Goal: Navigation & Orientation: Find specific page/section

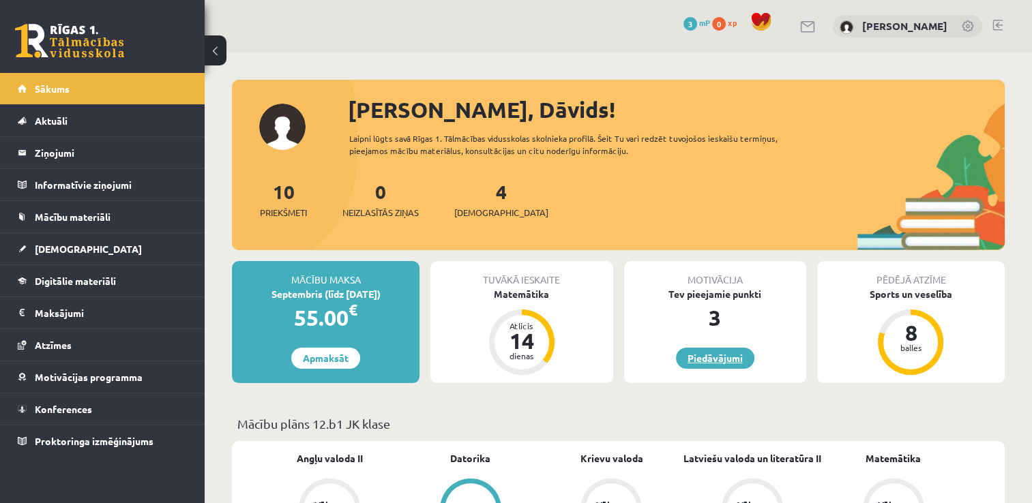
click at [701, 356] on link "Piedāvājumi" at bounding box center [715, 358] width 78 height 21
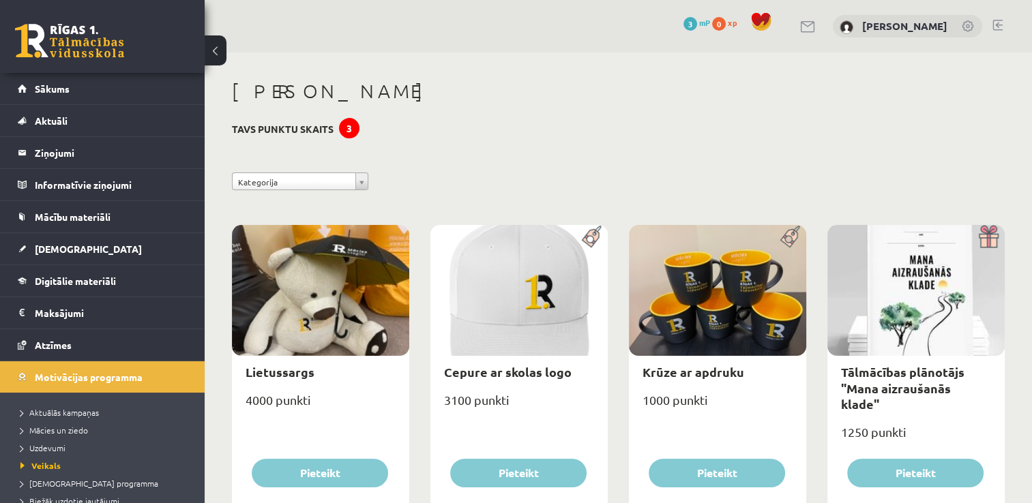
click at [340, 130] on div "3" at bounding box center [349, 128] width 20 height 20
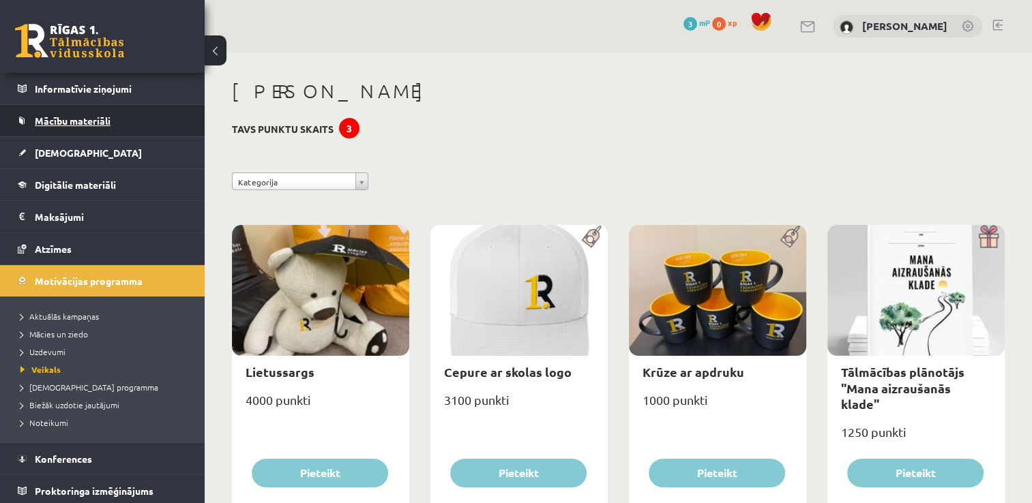
scroll to position [97, 0]
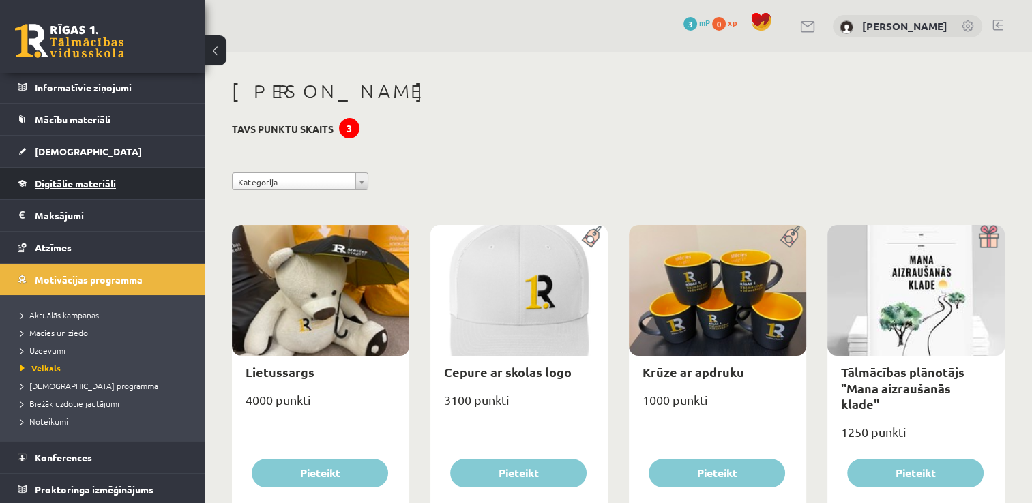
click at [82, 187] on link "Digitālie materiāli" at bounding box center [103, 183] width 170 height 31
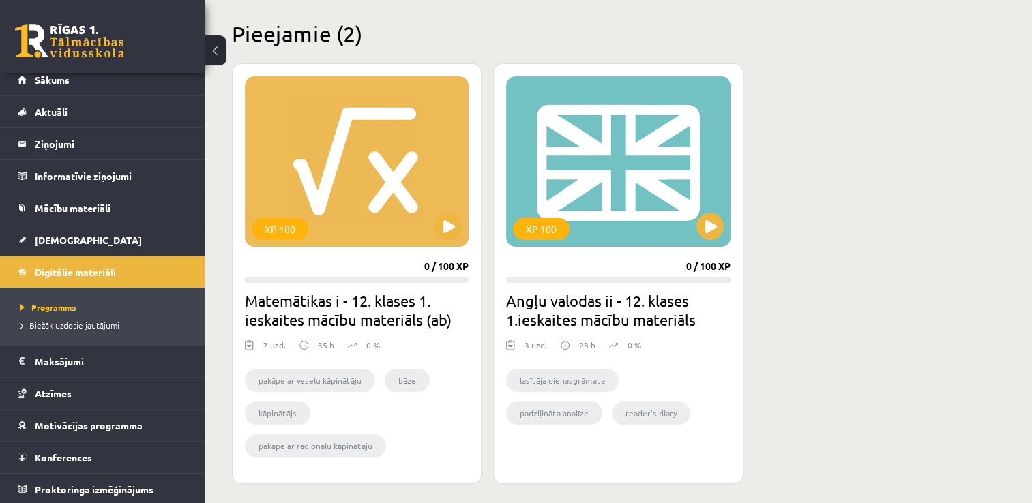
scroll to position [341, 0]
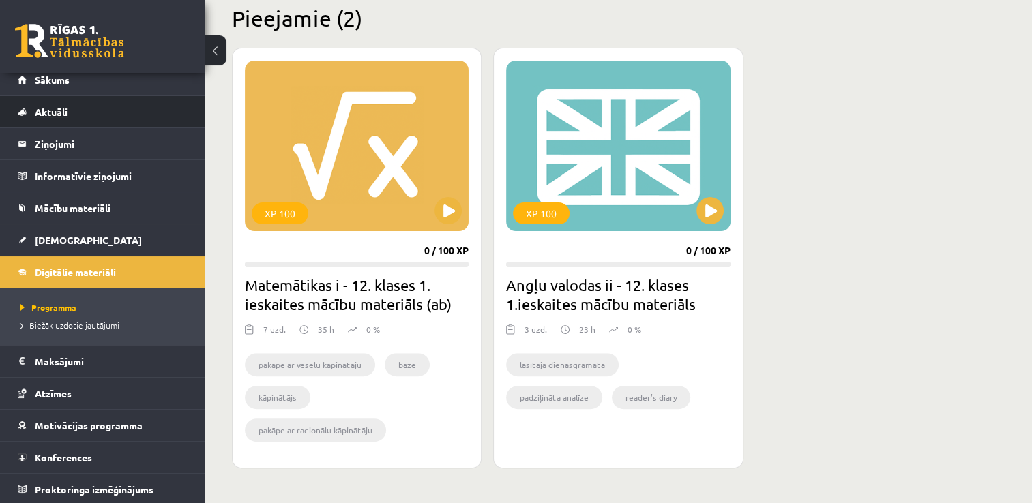
click at [103, 120] on link "Aktuāli" at bounding box center [103, 111] width 170 height 31
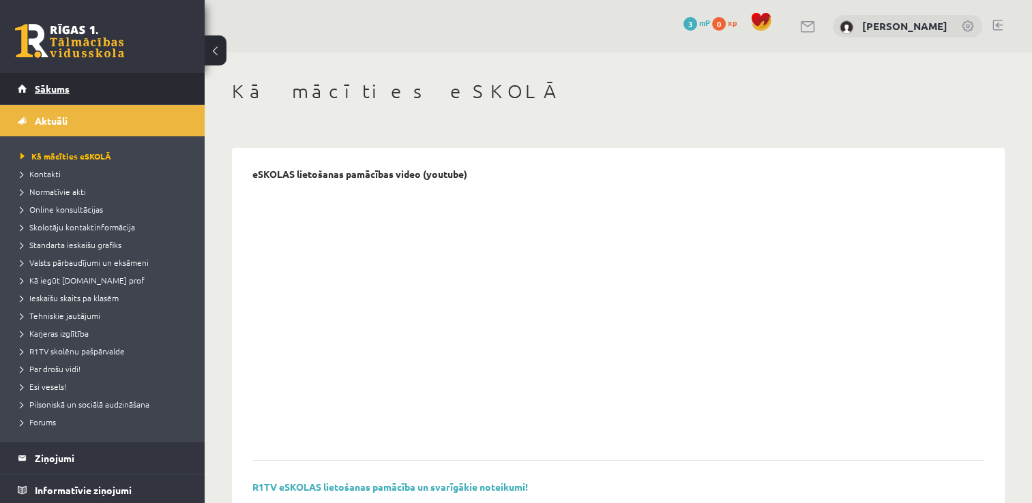
click at [74, 87] on link "Sākums" at bounding box center [103, 88] width 170 height 31
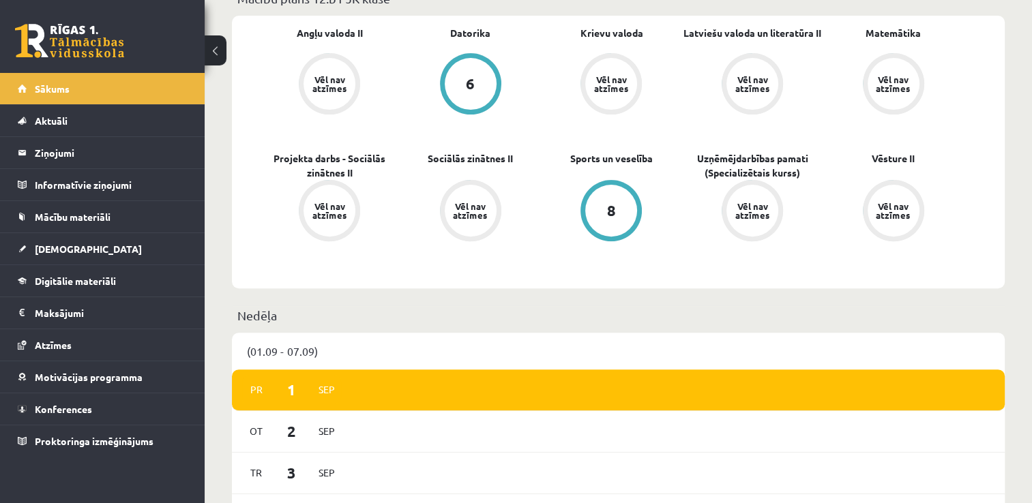
scroll to position [147, 0]
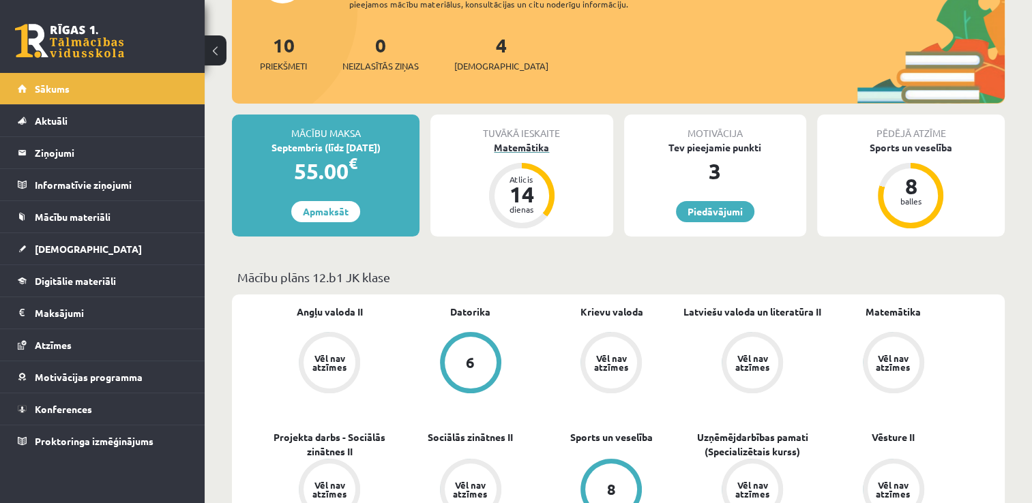
click at [539, 187] on div "14" at bounding box center [521, 194] width 41 height 22
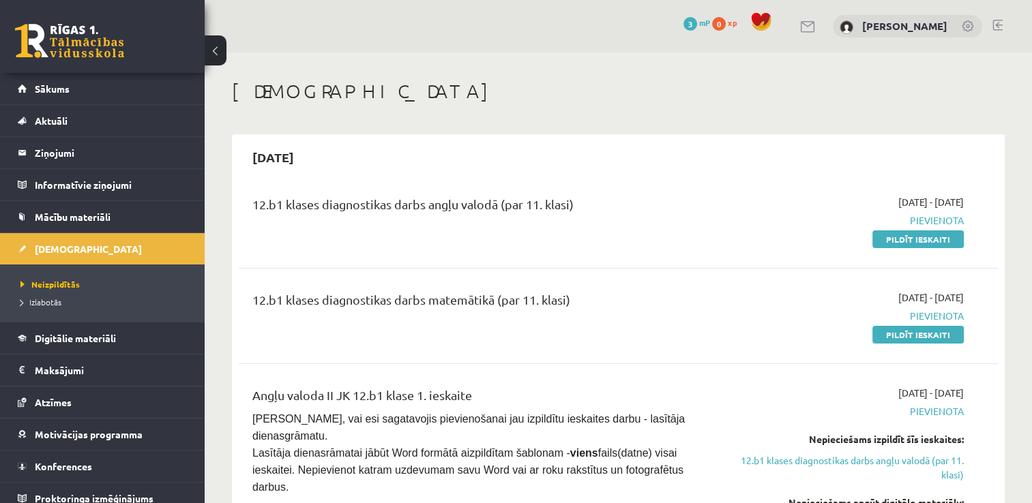
click at [93, 55] on link at bounding box center [69, 41] width 109 height 34
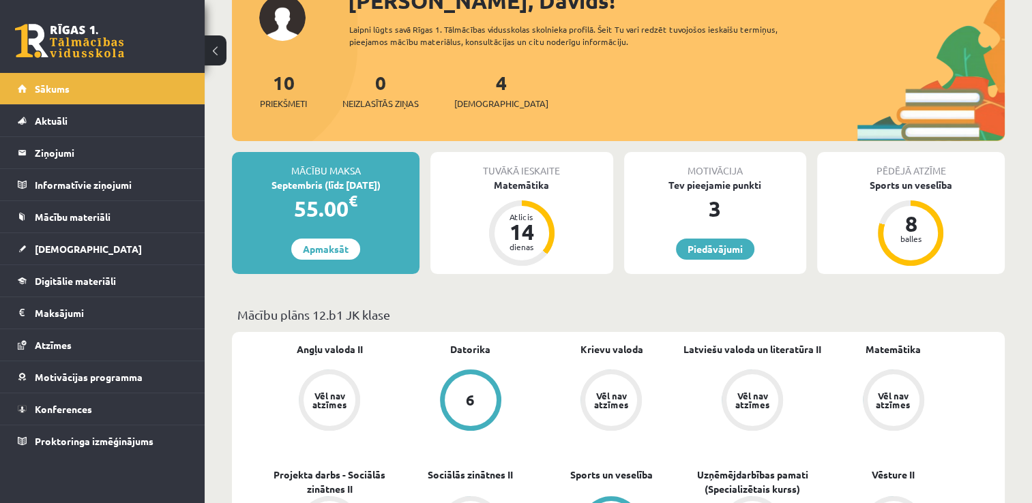
scroll to position [89, 0]
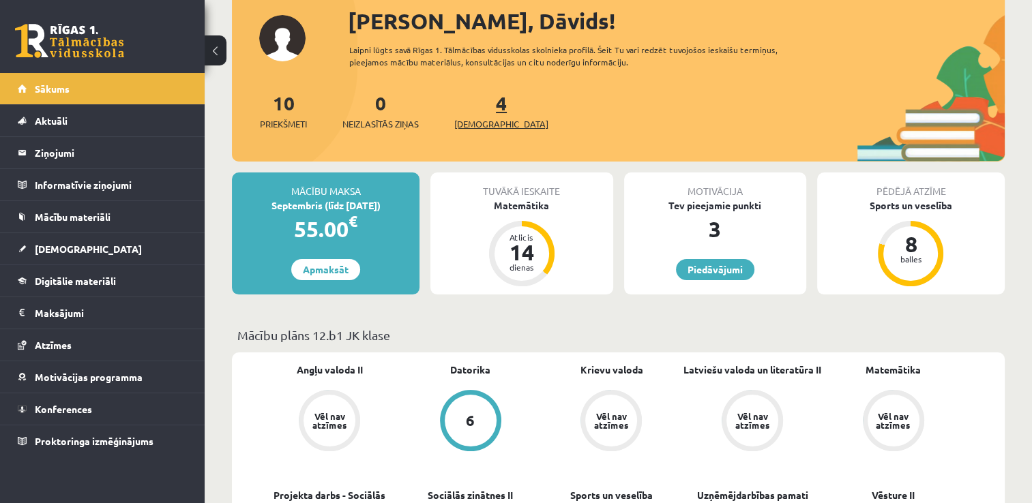
click at [479, 104] on link "4 Ieskaites" at bounding box center [501, 111] width 94 height 40
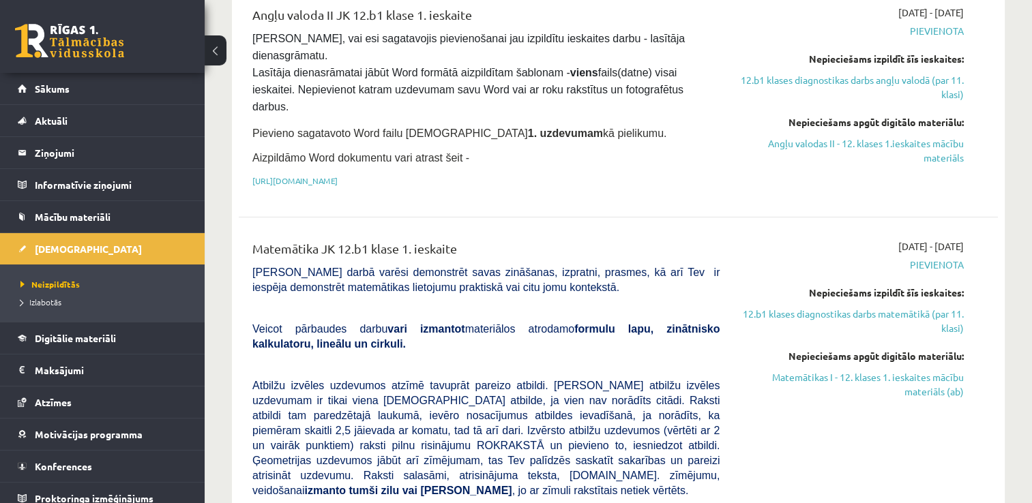
scroll to position [233, 0]
